Goal: Navigation & Orientation: Find specific page/section

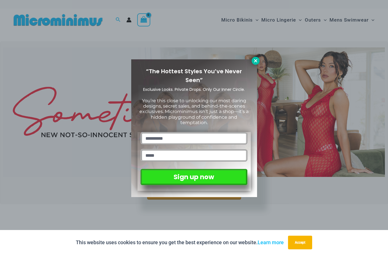
click at [256, 63] on icon at bounding box center [255, 60] width 5 height 5
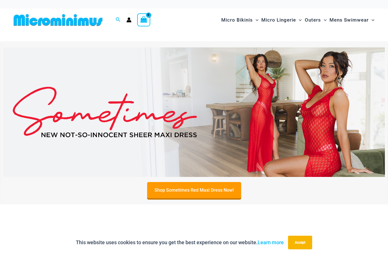
click at [326, 126] on img at bounding box center [194, 112] width 382 height 130
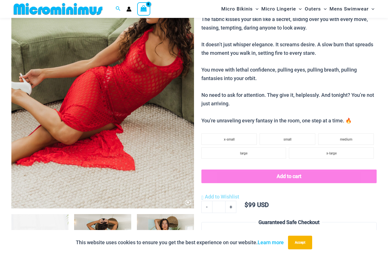
scroll to position [124, 0]
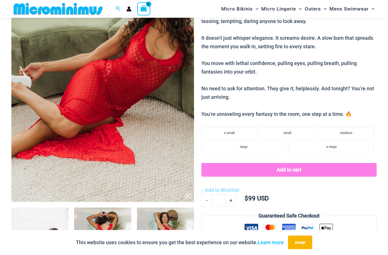
click at [189, 200] on img at bounding box center [102, 65] width 183 height 274
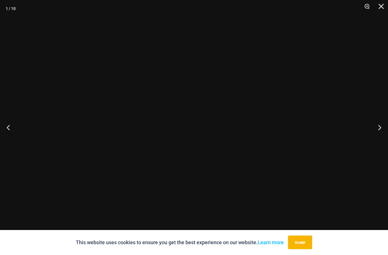
scroll to position [124, 0]
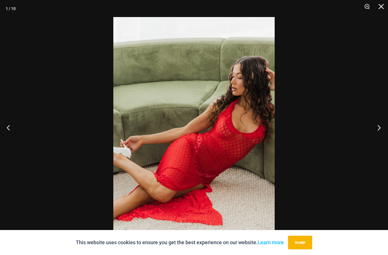
click at [377, 137] on button "Next" at bounding box center [377, 127] width 21 height 28
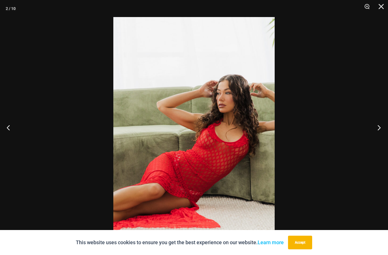
click at [380, 135] on button "Next" at bounding box center [377, 127] width 21 height 28
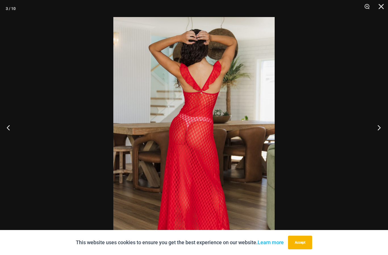
click at [380, 136] on button "Next" at bounding box center [377, 127] width 21 height 28
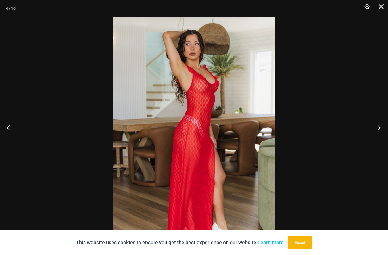
click at [381, 135] on button "Next" at bounding box center [377, 127] width 21 height 28
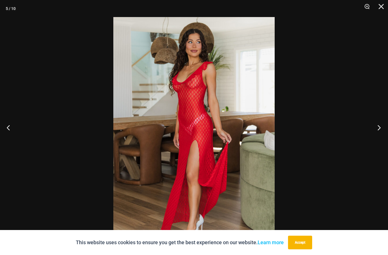
click at [382, 135] on button "Next" at bounding box center [377, 127] width 21 height 28
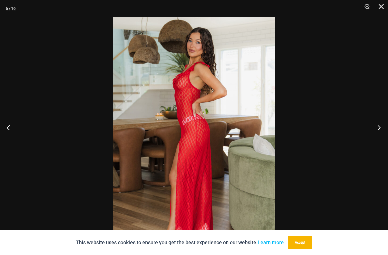
click at [382, 134] on button "Next" at bounding box center [377, 127] width 21 height 28
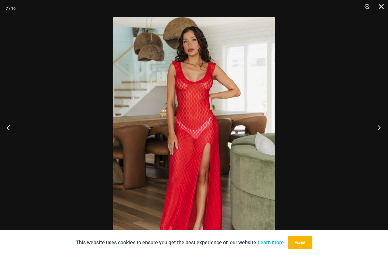
click at [377, 137] on button "Next" at bounding box center [377, 127] width 21 height 28
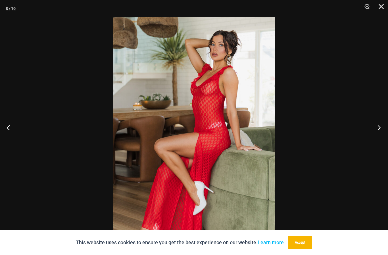
click at [380, 135] on button "Next" at bounding box center [377, 127] width 21 height 28
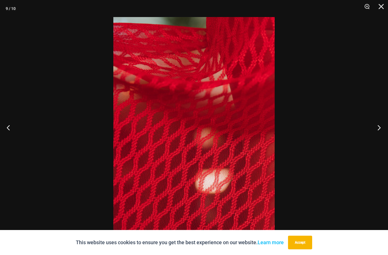
click at [381, 134] on button "Next" at bounding box center [377, 127] width 21 height 28
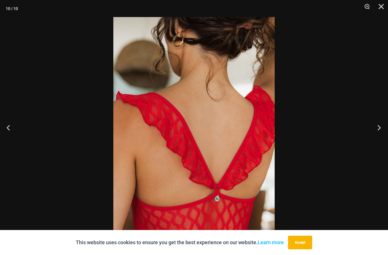
click at [381, 134] on button "Next" at bounding box center [377, 127] width 21 height 28
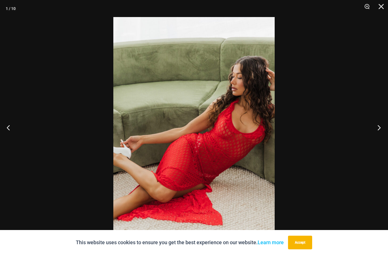
click at [381, 134] on button "Next" at bounding box center [377, 127] width 21 height 28
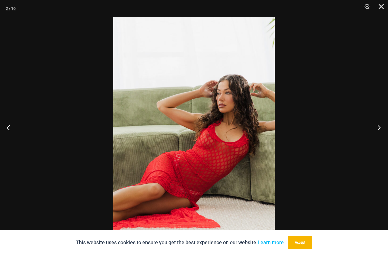
click at [381, 134] on button "Next" at bounding box center [377, 127] width 21 height 28
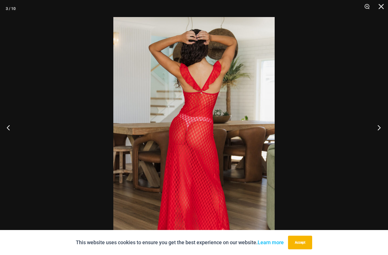
click at [380, 134] on button "Next" at bounding box center [377, 127] width 21 height 28
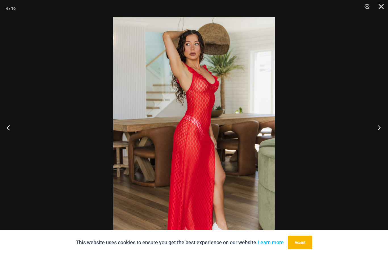
click at [379, 134] on button "Next" at bounding box center [377, 127] width 21 height 28
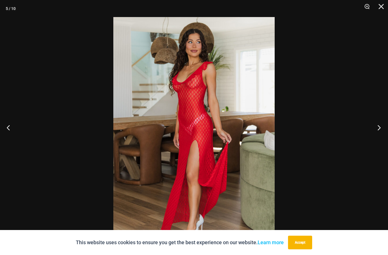
click at [380, 134] on button "Next" at bounding box center [377, 127] width 21 height 28
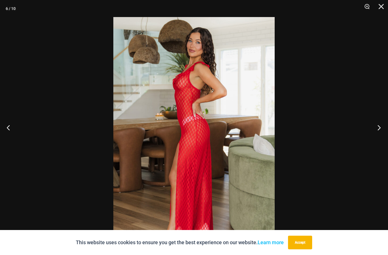
click at [380, 134] on button "Next" at bounding box center [377, 127] width 21 height 28
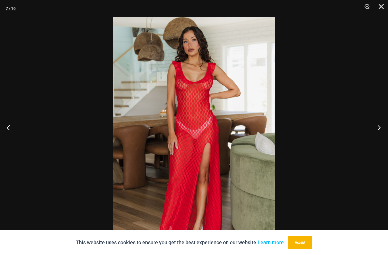
click at [381, 134] on button "Next" at bounding box center [377, 127] width 21 height 28
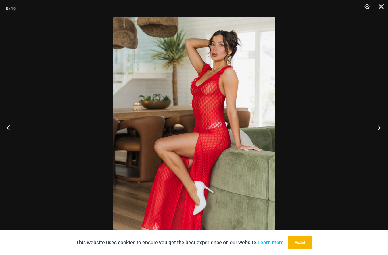
click at [382, 135] on button "Next" at bounding box center [377, 127] width 21 height 28
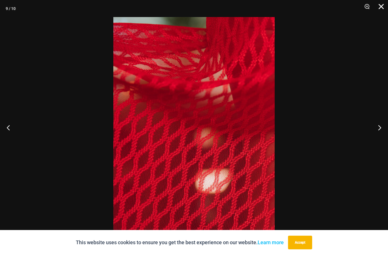
click at [383, 9] on button "Close" at bounding box center [379, 8] width 14 height 17
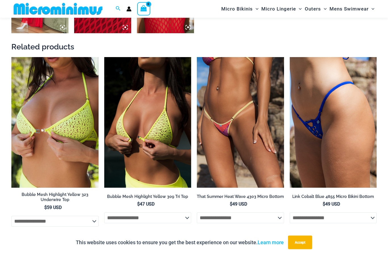
scroll to position [566, 0]
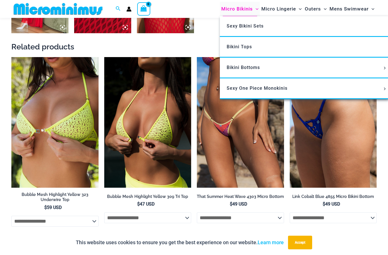
click at [242, 9] on span "Micro Bikinis" at bounding box center [237, 9] width 32 height 14
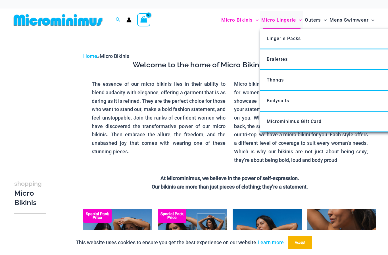
click at [279, 20] on span "Micro Lingerie" at bounding box center [278, 20] width 35 height 14
